Goal: Task Accomplishment & Management: Manage account settings

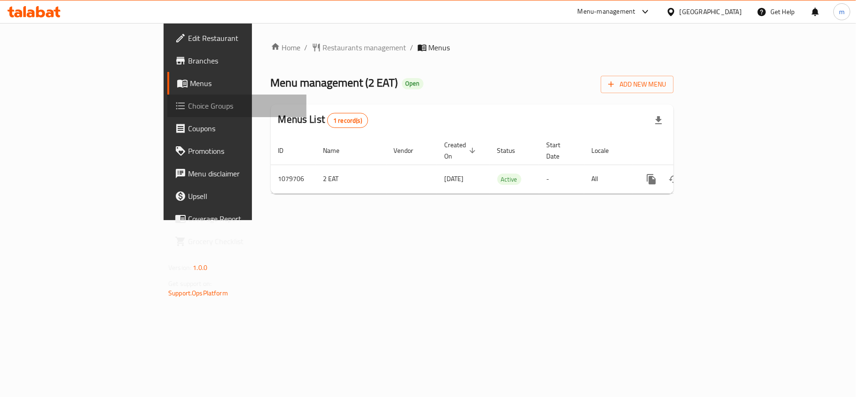
click at [188, 107] on span "Choice Groups" at bounding box center [243, 105] width 111 height 11
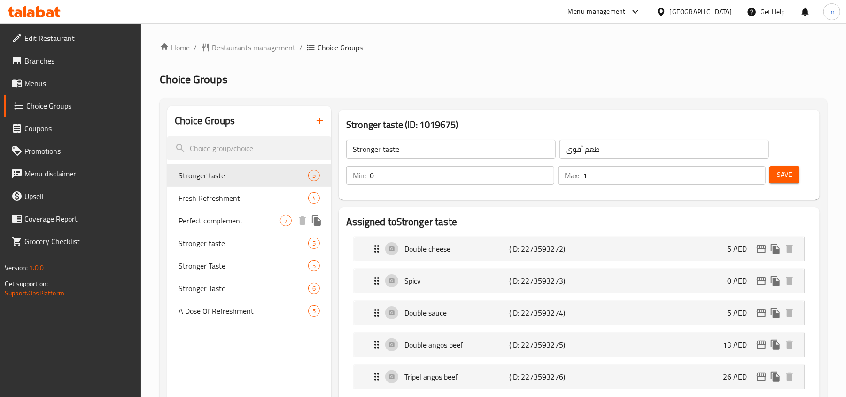
click at [230, 228] on div "Perfect complement 7" at bounding box center [249, 220] width 164 height 23
type input "Perfect complement"
type input "مكمل المثالي"
type input "1"
type input "7"
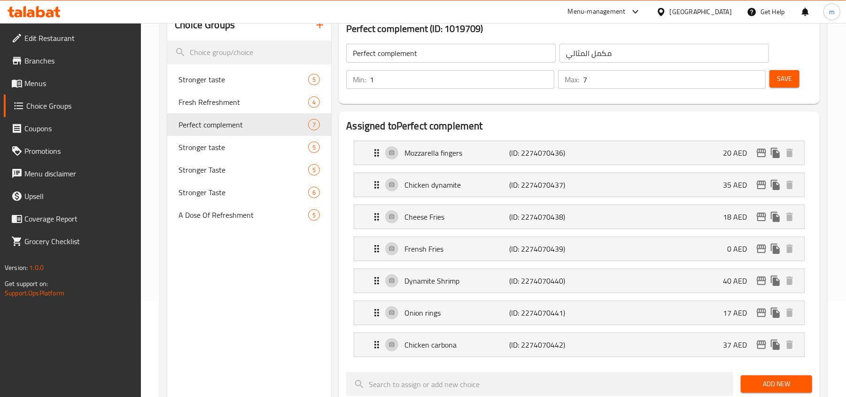
scroll to position [125, 0]
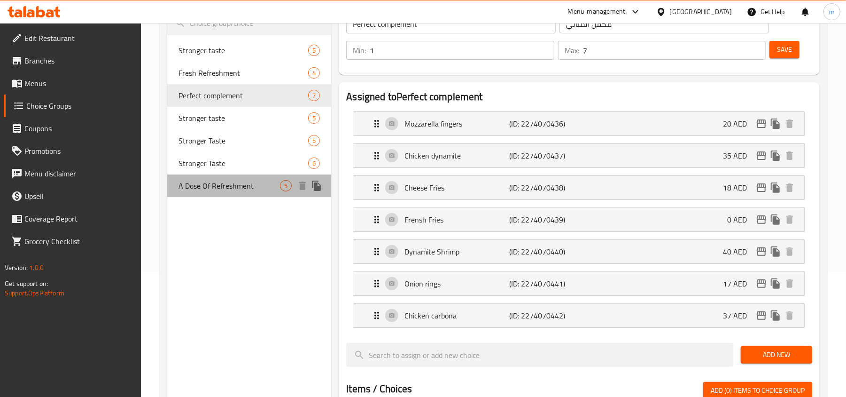
click at [212, 187] on span "A Dose Of Refreshment" at bounding box center [230, 185] width 102 height 11
type input "A Dose Of Refreshment"
type input "جرعة من الانتعاش"
type input "0"
type input "5"
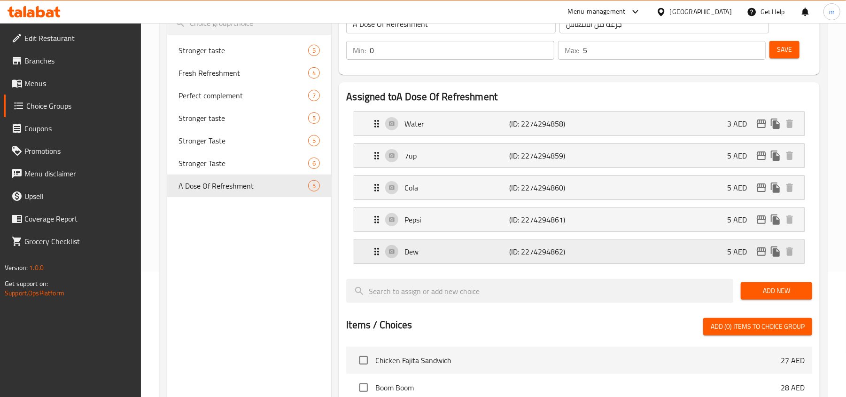
scroll to position [63, 0]
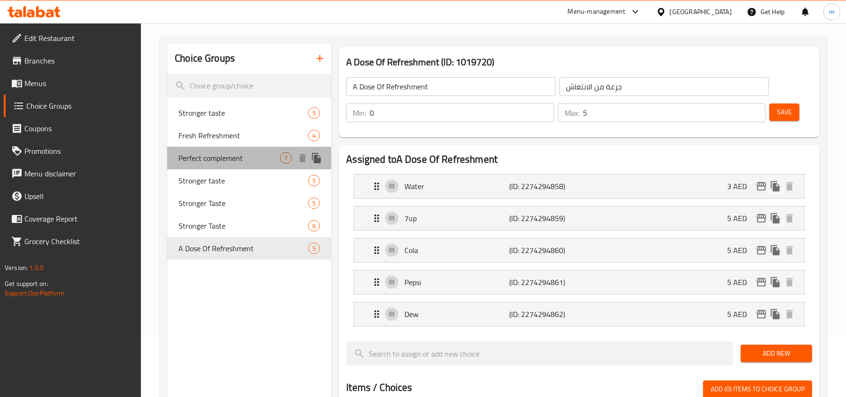
click at [217, 155] on span "Perfect complement" at bounding box center [230, 157] width 102 height 11
type input "Perfect complement"
type input "مكمل المثالي"
type input "1"
type input "7"
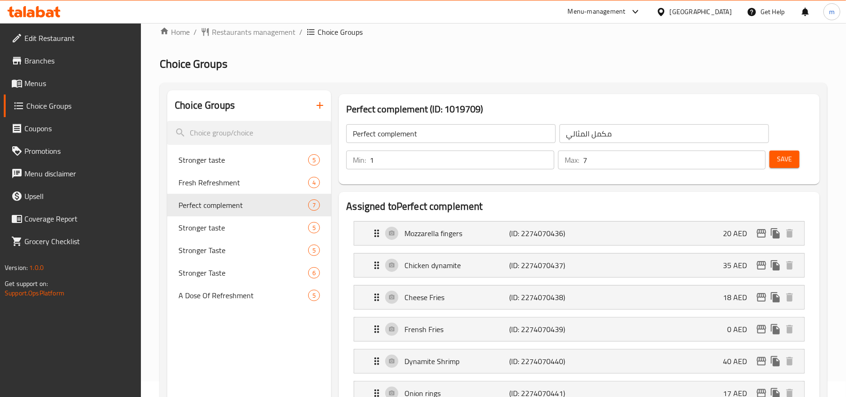
scroll to position [0, 0]
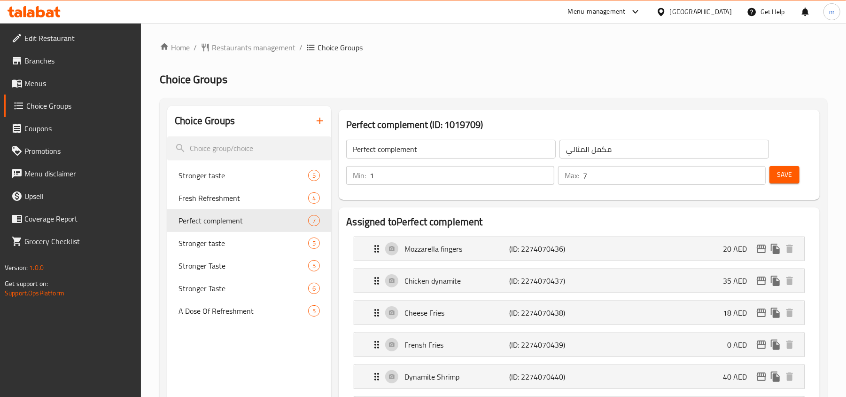
click at [44, 81] on span "Menus" at bounding box center [79, 83] width 110 height 11
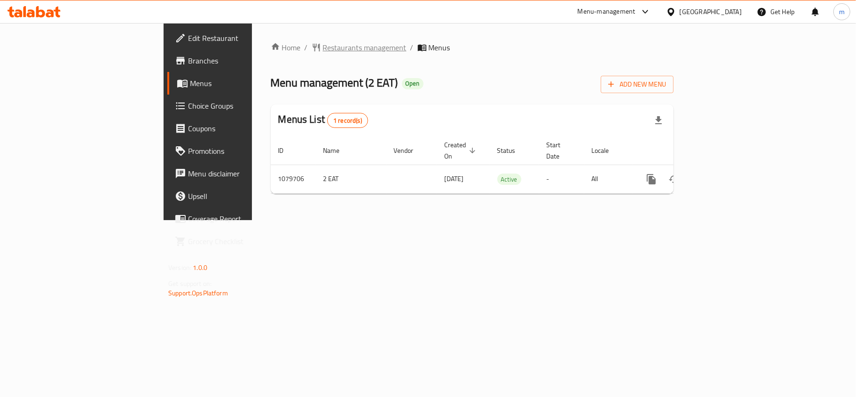
click at [323, 45] on span "Restaurants management" at bounding box center [365, 47] width 84 height 11
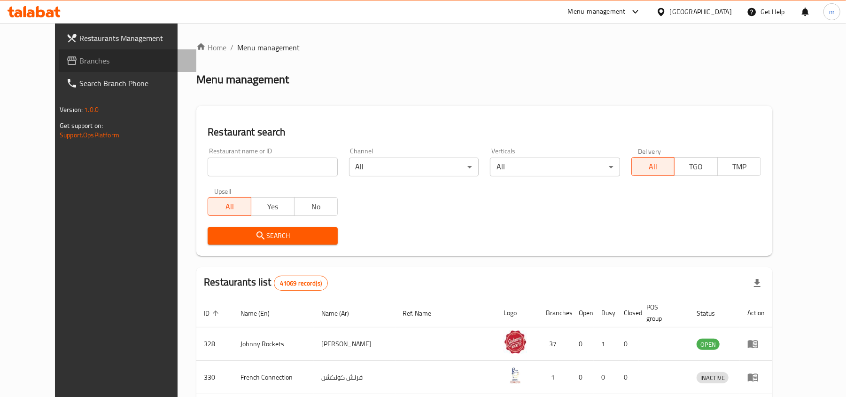
click at [59, 53] on link "Branches" at bounding box center [128, 60] width 138 height 23
